Goal: Task Accomplishment & Management: Manage account settings

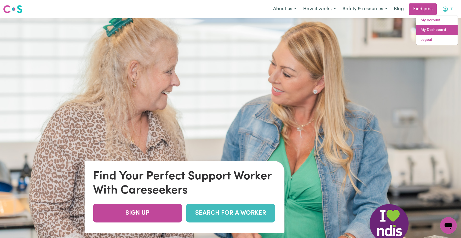
click at [443, 29] on link "My Dashboard" at bounding box center [437, 30] width 41 height 10
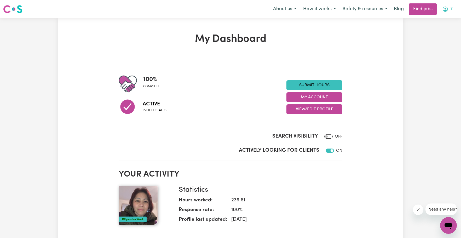
click at [448, 10] on icon "My Account" at bounding box center [445, 9] width 5 height 5
click at [431, 23] on link "My Account" at bounding box center [437, 20] width 41 height 10
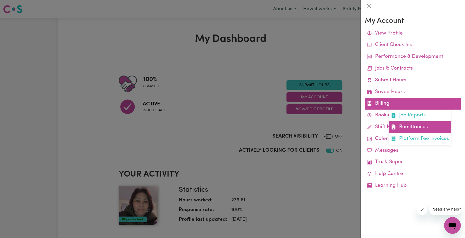
click at [403, 130] on link "Remittances" at bounding box center [420, 127] width 62 height 12
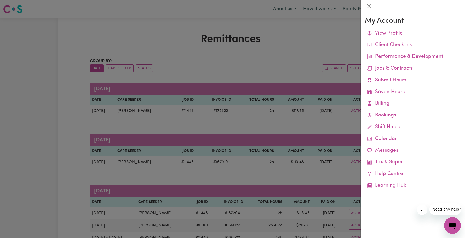
click at [178, 61] on div at bounding box center [232, 119] width 465 height 238
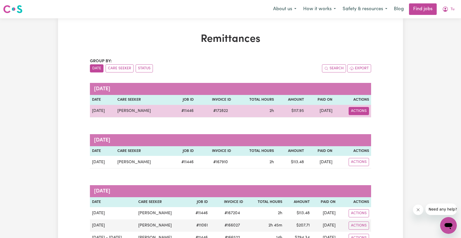
click at [358, 112] on button "Actions" at bounding box center [359, 111] width 20 height 8
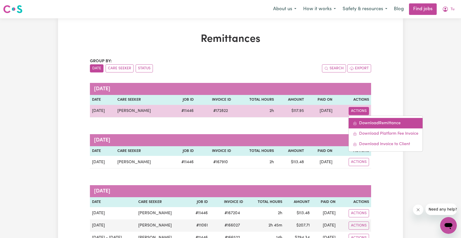
click at [375, 124] on link "Download Remittance" at bounding box center [386, 123] width 74 height 10
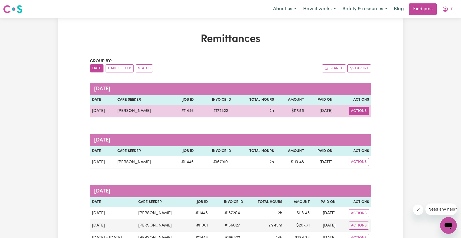
click at [363, 110] on button "Actions" at bounding box center [359, 111] width 20 height 8
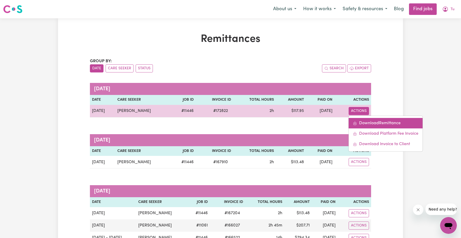
click at [355, 124] on icon "Download invoice #172822" at bounding box center [355, 123] width 4 height 4
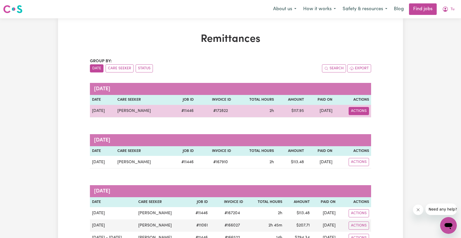
click at [365, 110] on button "Actions" at bounding box center [359, 111] width 20 height 8
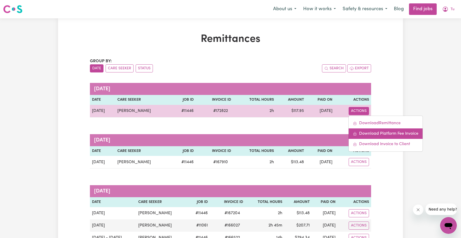
click at [378, 135] on link "Download Platform Fee Invoice" at bounding box center [386, 133] width 74 height 10
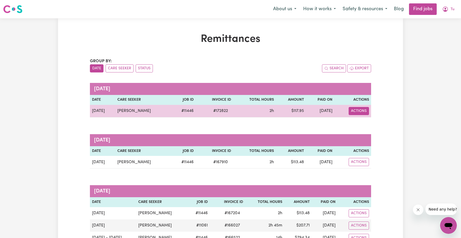
click at [360, 114] on button "Actions" at bounding box center [359, 111] width 20 height 8
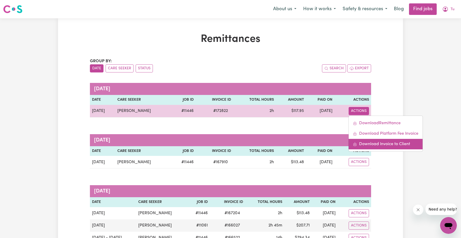
click at [372, 144] on link "Download Invoice to Client" at bounding box center [386, 144] width 74 height 10
